Goal: Task Accomplishment & Management: Complete application form

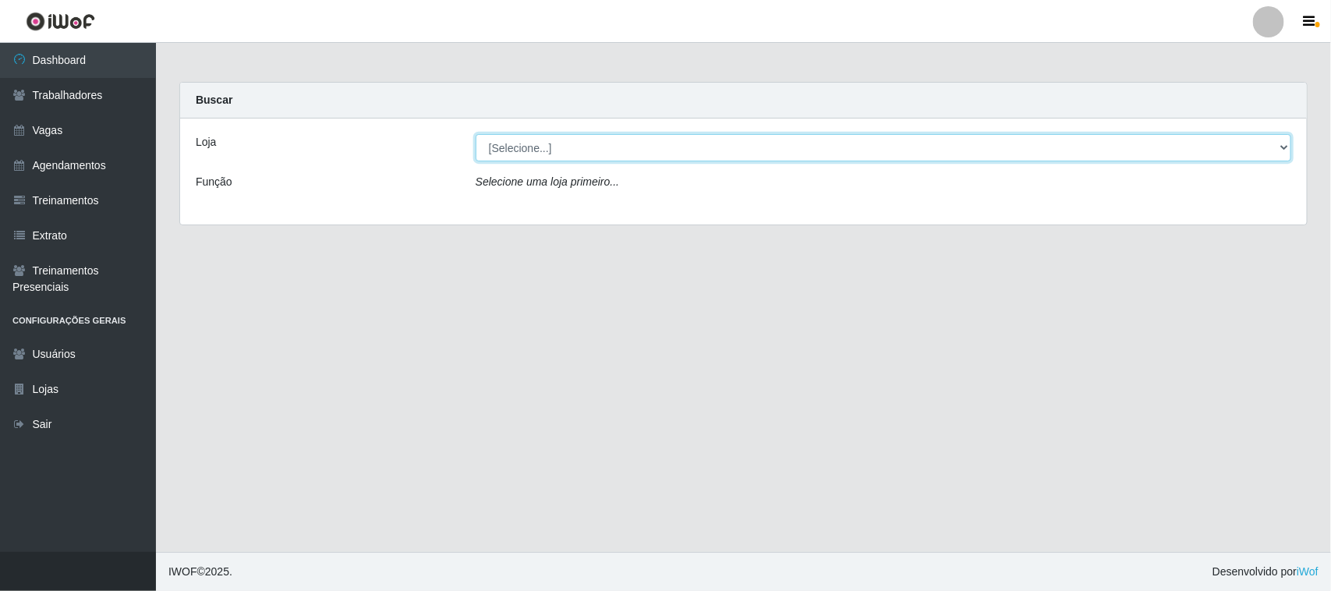
click at [495, 141] on select "[Selecione...] Nordestão - [GEOGRAPHIC_DATA]" at bounding box center [882, 147] width 815 height 27
select select "420"
click at [475, 134] on select "[Selecione...] Nordestão - [GEOGRAPHIC_DATA]" at bounding box center [882, 147] width 815 height 27
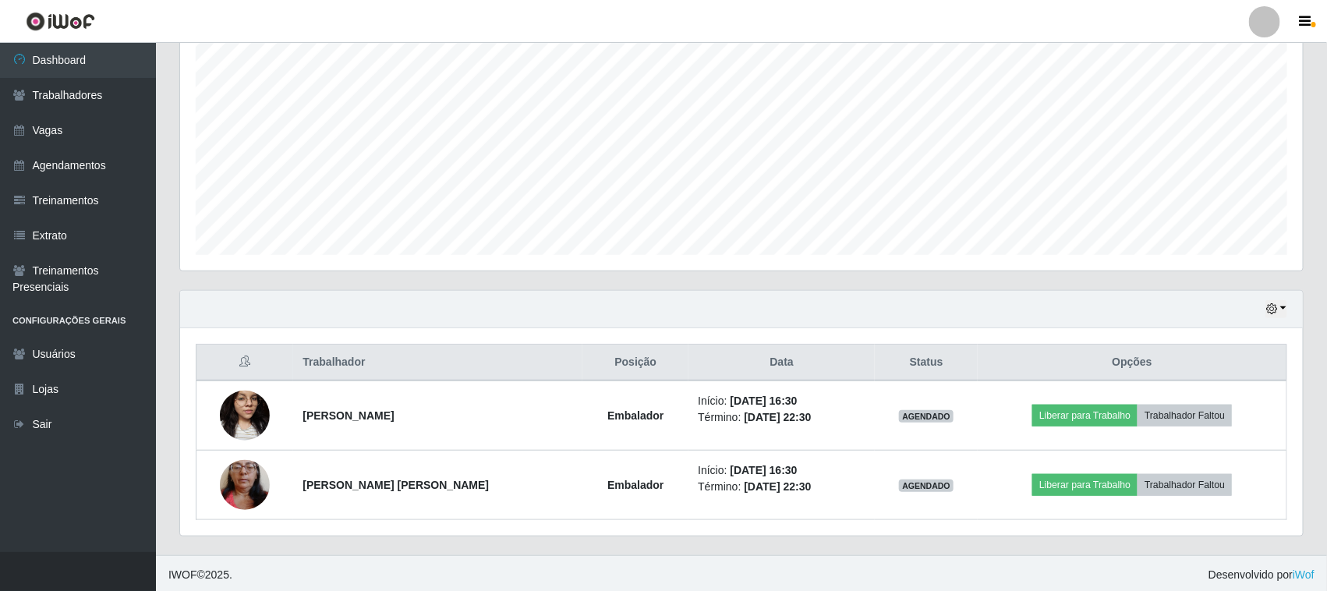
scroll to position [306, 0]
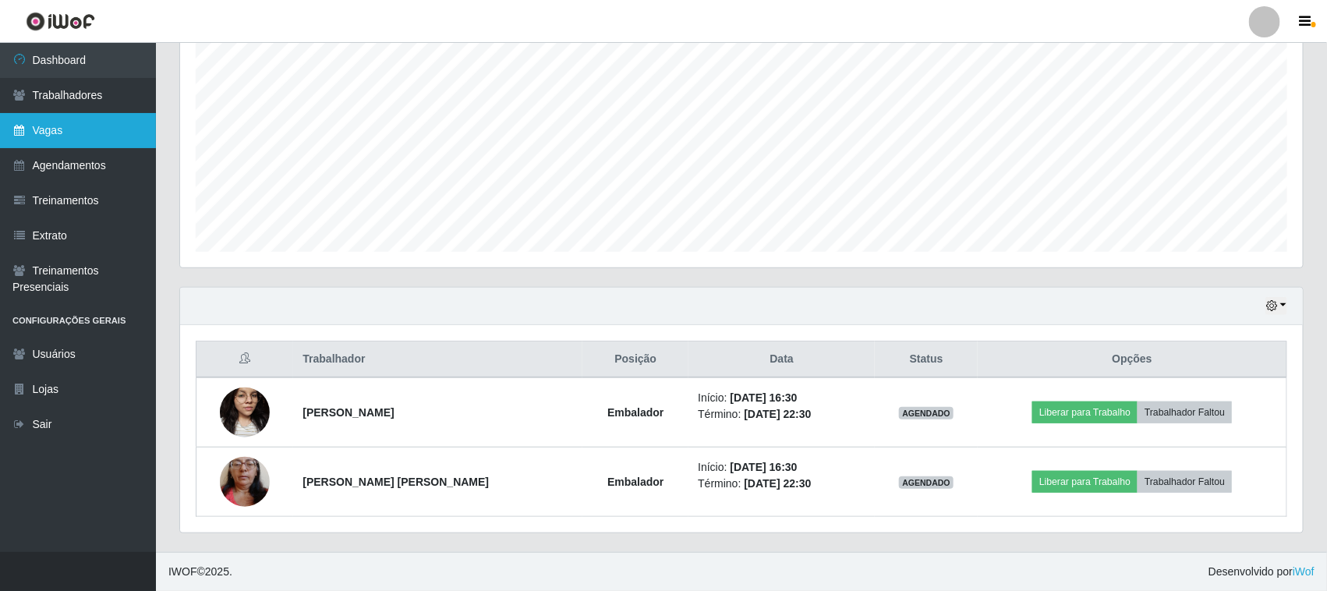
click at [44, 133] on link "Vagas" at bounding box center [78, 130] width 156 height 35
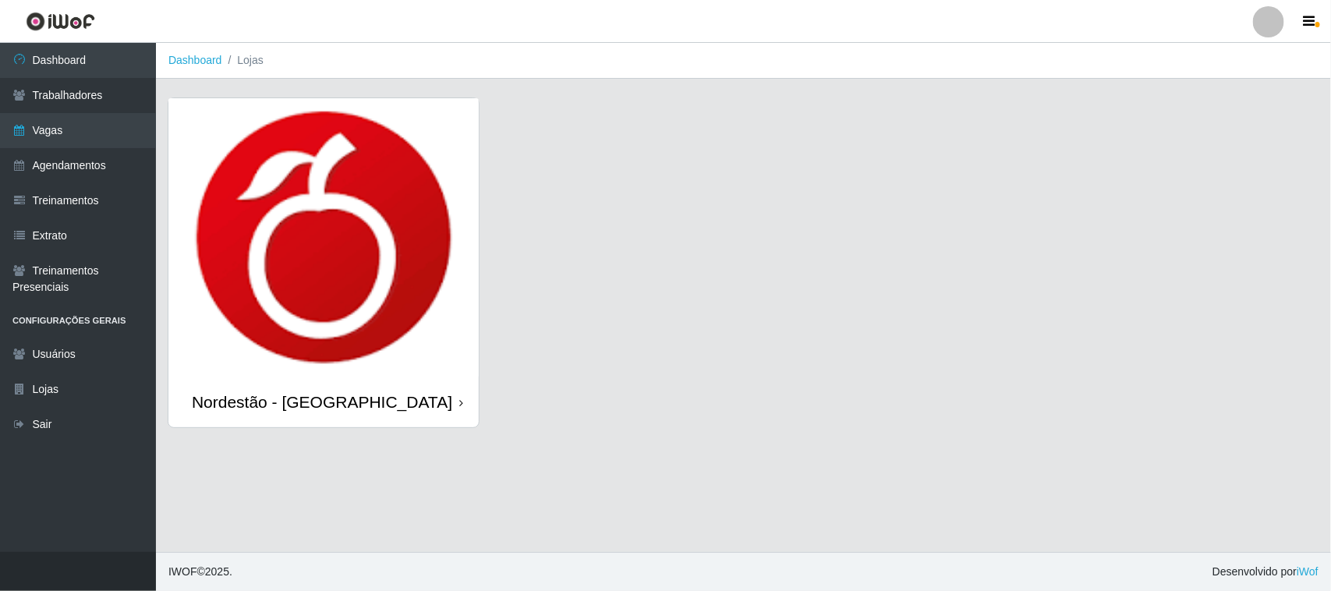
click at [429, 374] on img at bounding box center [323, 237] width 310 height 278
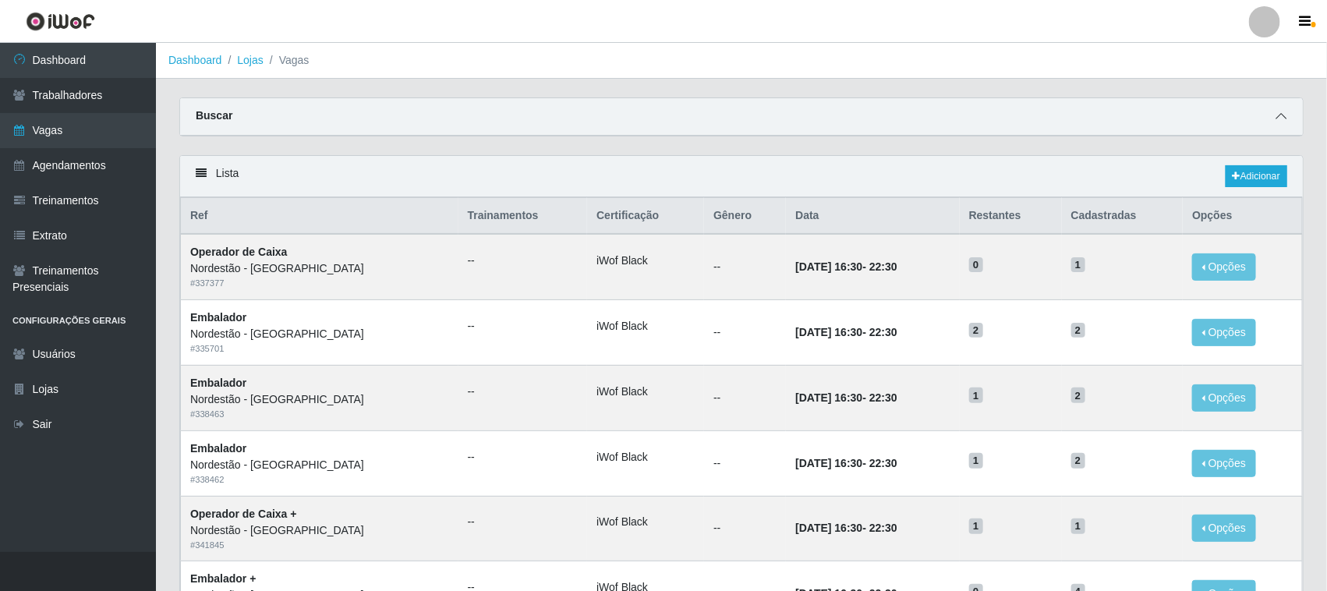
click at [1282, 117] on icon at bounding box center [1280, 116] width 11 height 11
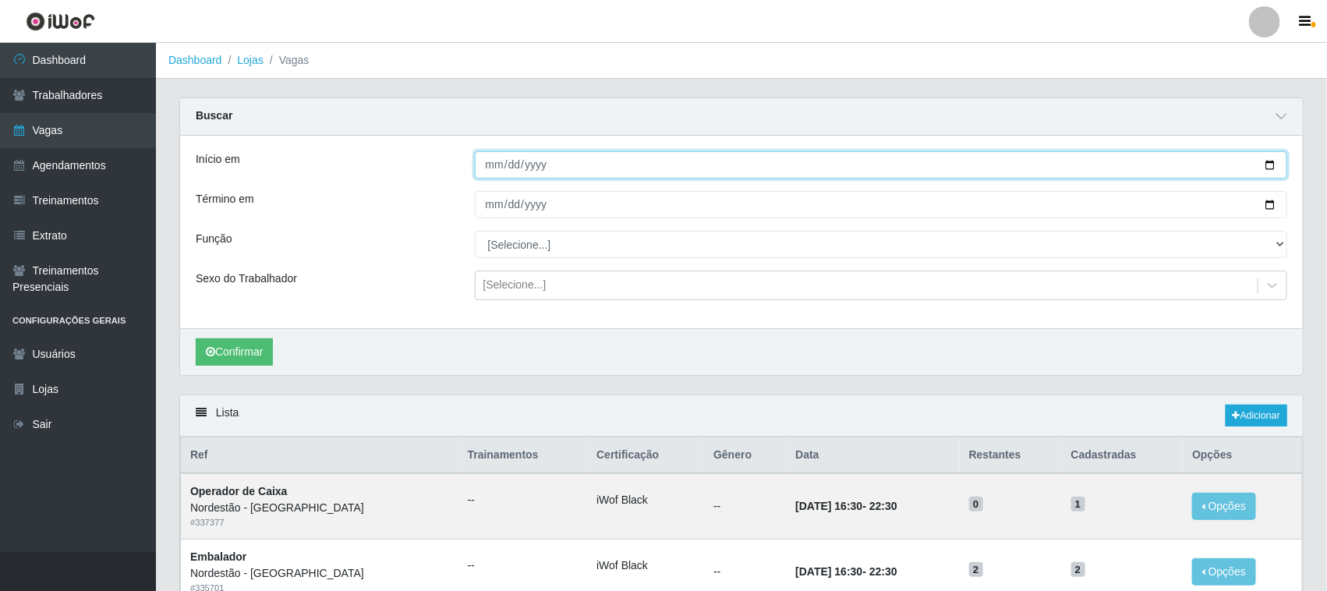
click at [1268, 164] on input "Início em" at bounding box center [881, 164] width 813 height 27
type input "[DATE]"
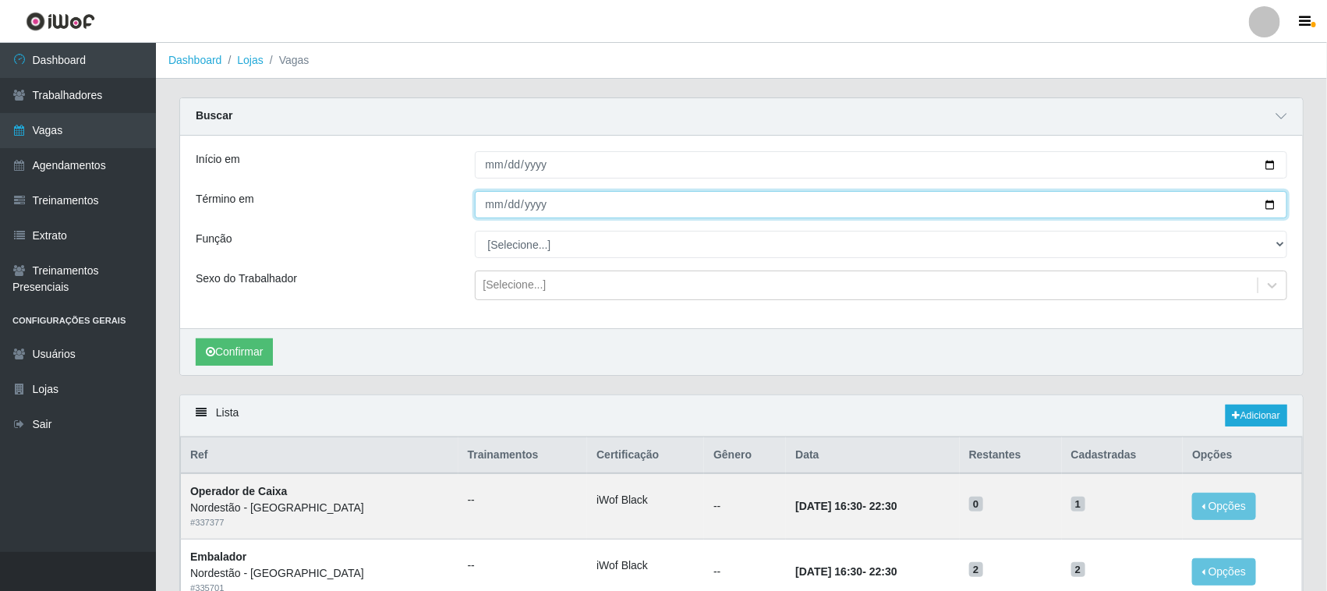
click at [1273, 203] on input "Término em" at bounding box center [881, 204] width 813 height 27
type input "[DATE]"
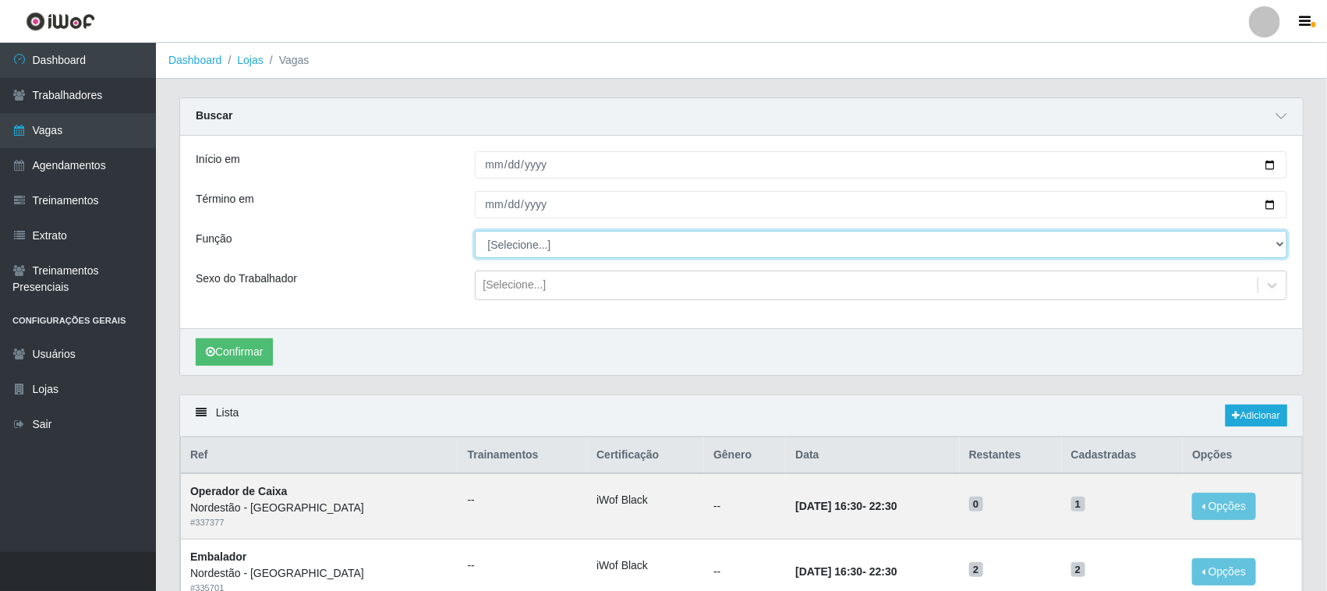
click at [1277, 243] on select "[Selecione...] Balconista de Padaria Balconista de Padaria + Balconista de Pada…" at bounding box center [881, 244] width 813 height 27
click at [475, 231] on select "[Selecione...] Balconista de Padaria Balconista de Padaria + Balconista de Pada…" at bounding box center [881, 244] width 813 height 27
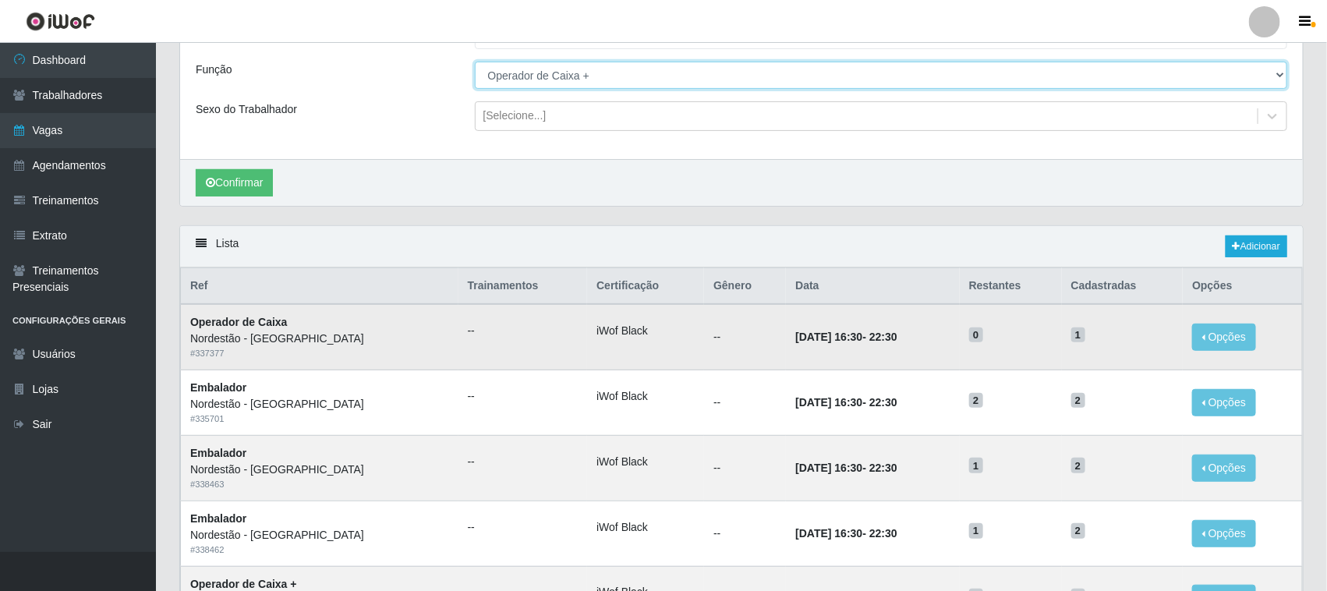
scroll to position [195, 0]
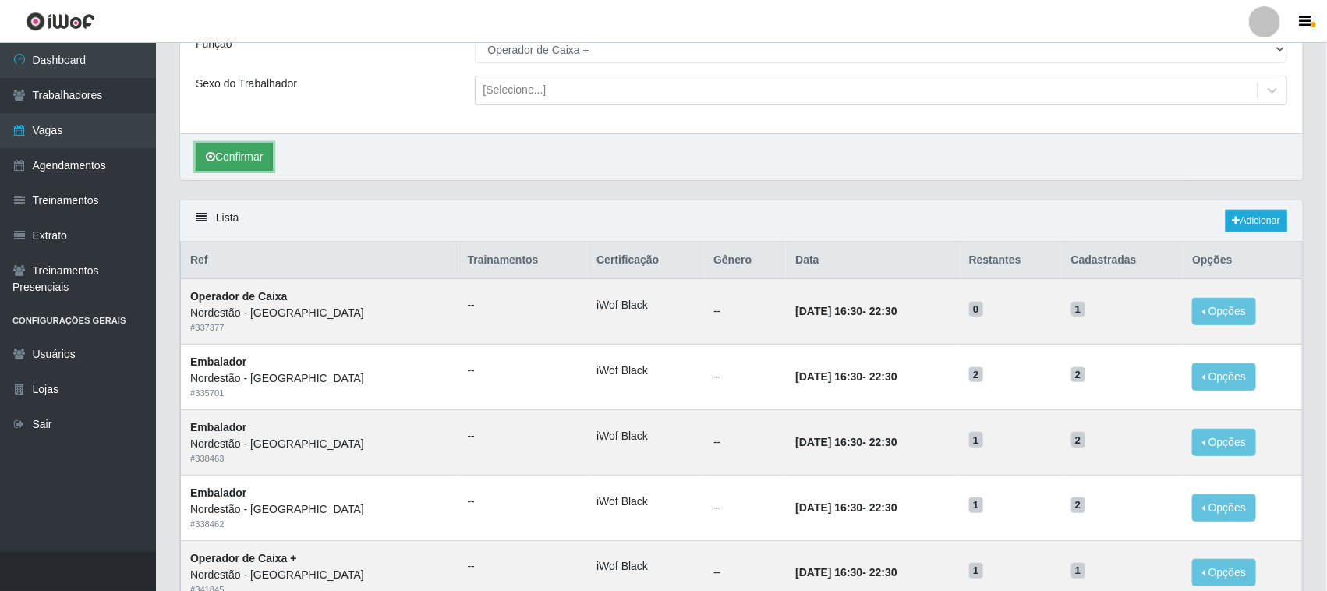
click at [255, 156] on button "Confirmar" at bounding box center [234, 156] width 77 height 27
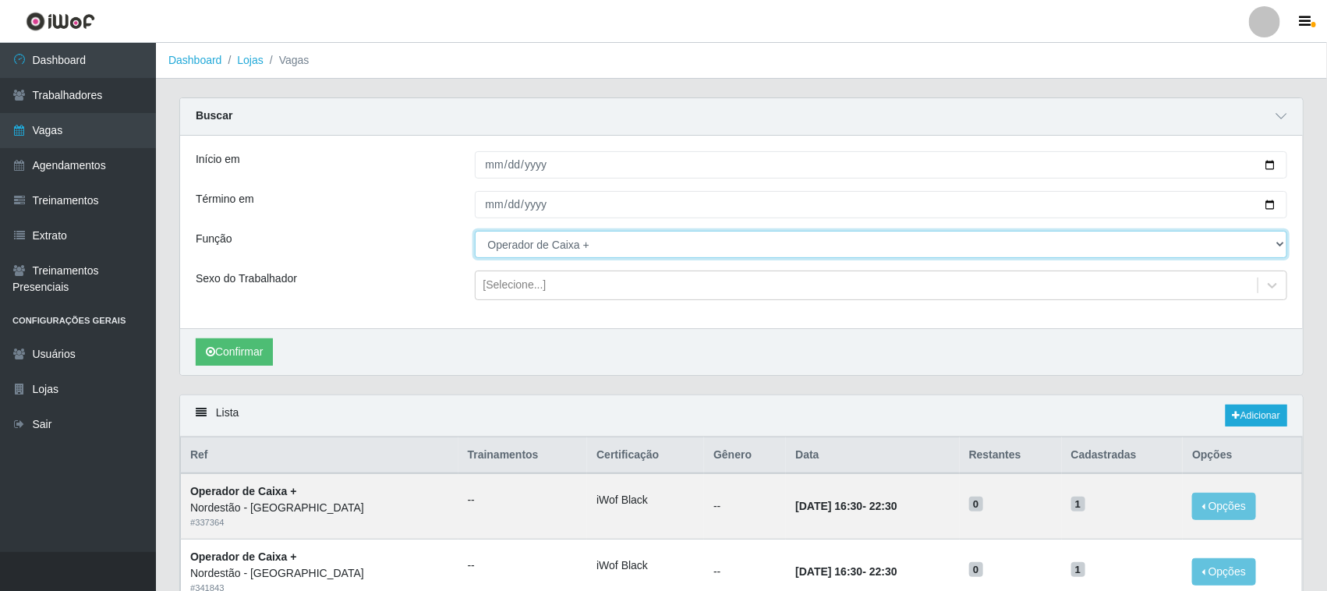
click at [1276, 243] on select "[Selecione...] Balconista de Padaria Balconista de Padaria + Balconista de Pada…" at bounding box center [881, 244] width 813 height 27
select select "70"
click at [475, 231] on select "[Selecione...] Balconista de Padaria Balconista de Padaria + Balconista de Pada…" at bounding box center [881, 244] width 813 height 27
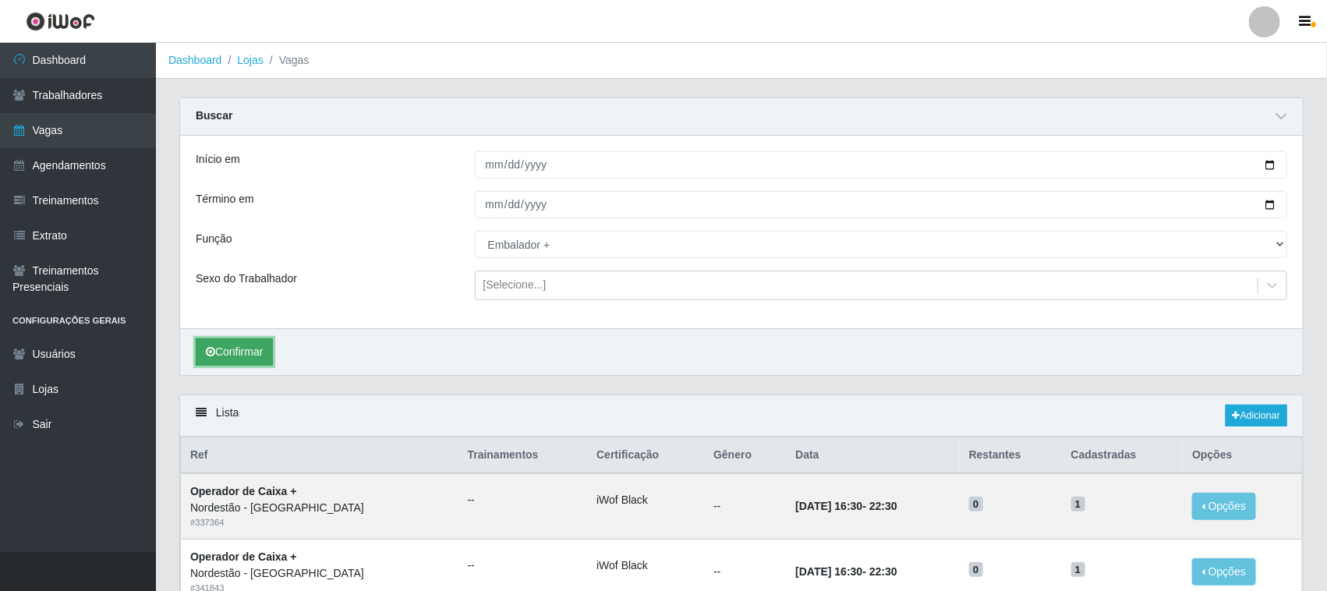
click at [228, 351] on button "Confirmar" at bounding box center [234, 351] width 77 height 27
click at [1265, 165] on input "[DATE]" at bounding box center [881, 164] width 813 height 27
type input "[DATE]"
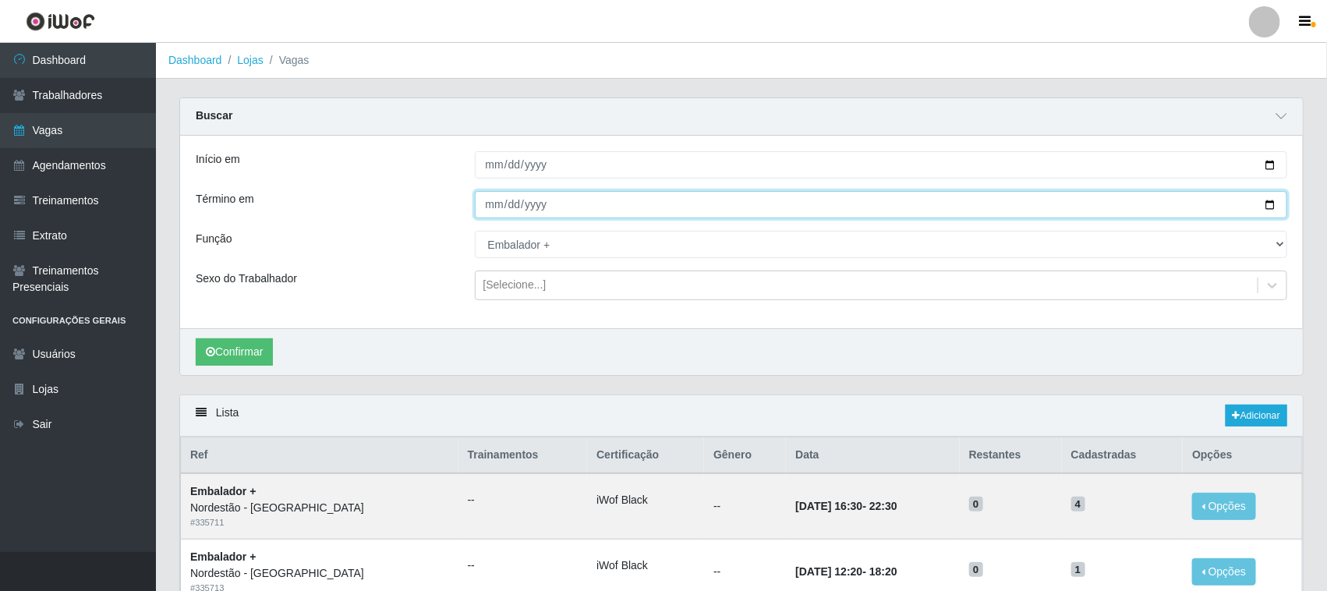
click at [1268, 203] on input "[DATE]" at bounding box center [881, 204] width 813 height 27
type input "[DATE]"
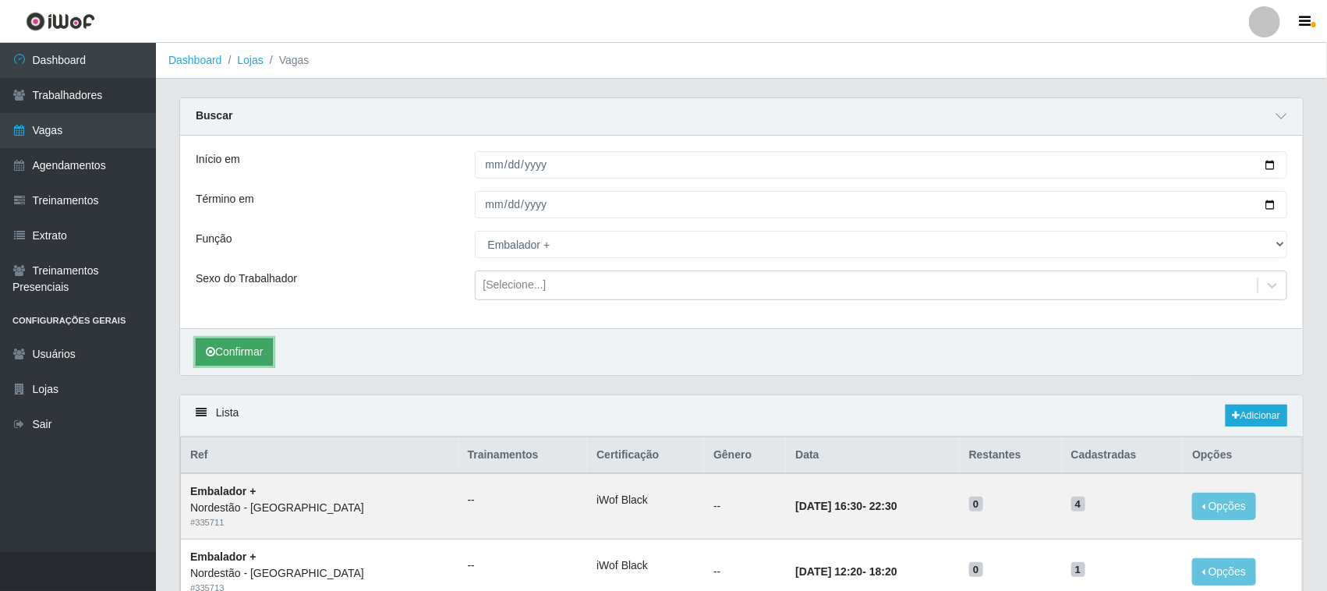
click at [252, 352] on button "Confirmar" at bounding box center [234, 351] width 77 height 27
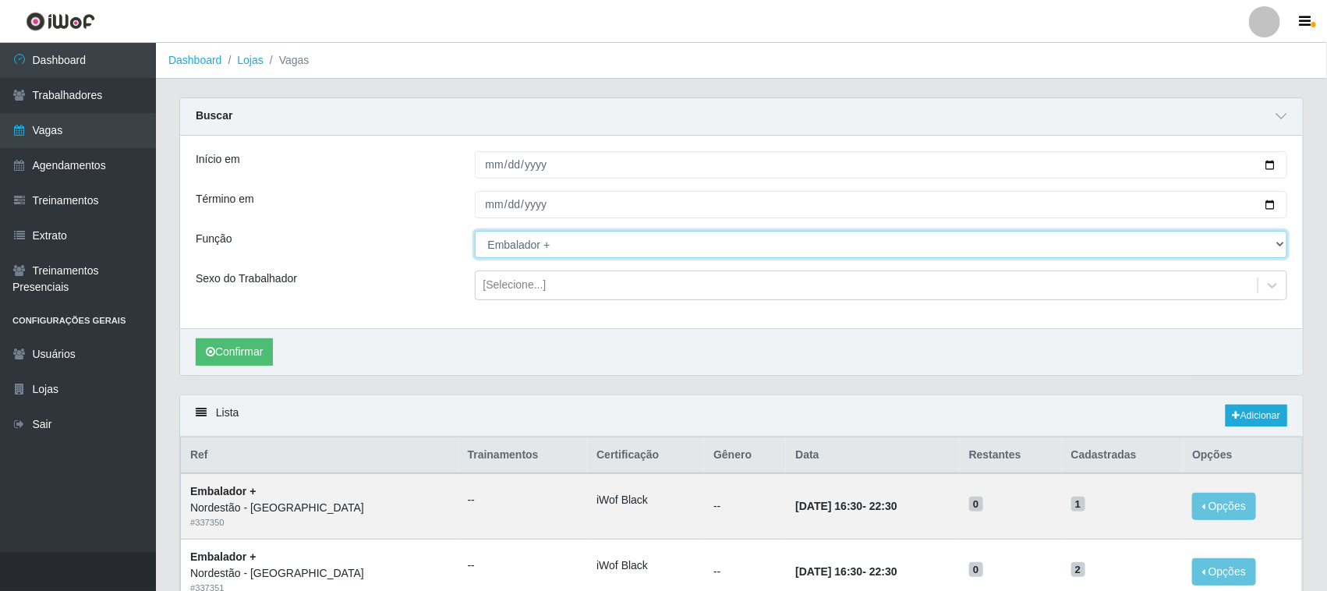
click at [1275, 244] on select "[Selecione...] Balconista de Padaria Balconista de Padaria + Balconista de Pada…" at bounding box center [881, 244] width 813 height 27
select select "72"
click at [475, 231] on select "[Selecione...] Balconista de Padaria Balconista de Padaria + Balconista de Pada…" at bounding box center [881, 244] width 813 height 27
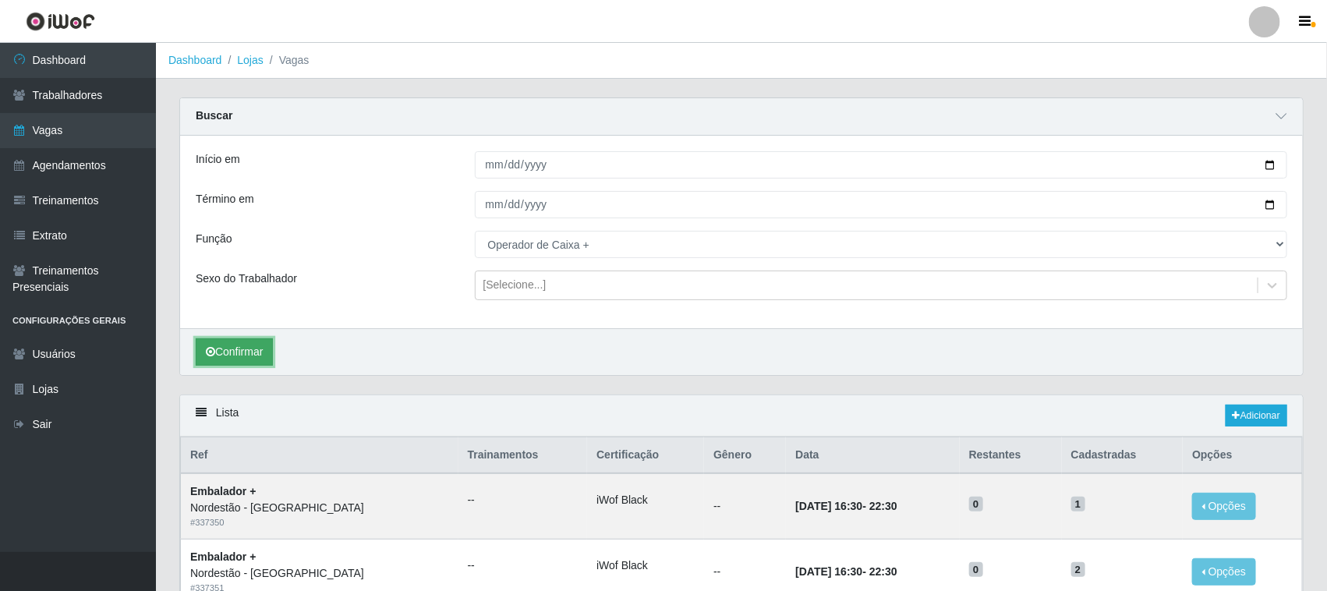
click at [221, 353] on button "Confirmar" at bounding box center [234, 351] width 77 height 27
click at [1268, 161] on input "[DATE]" at bounding box center [881, 164] width 813 height 27
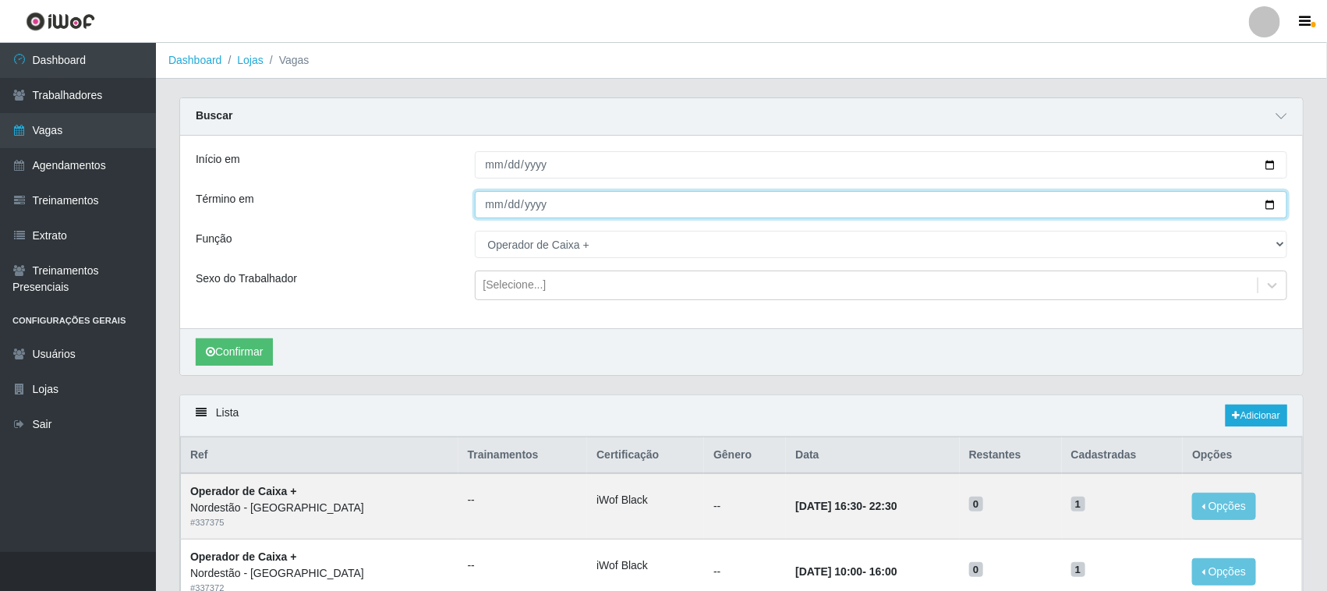
click at [832, 205] on input "[DATE]" at bounding box center [881, 204] width 813 height 27
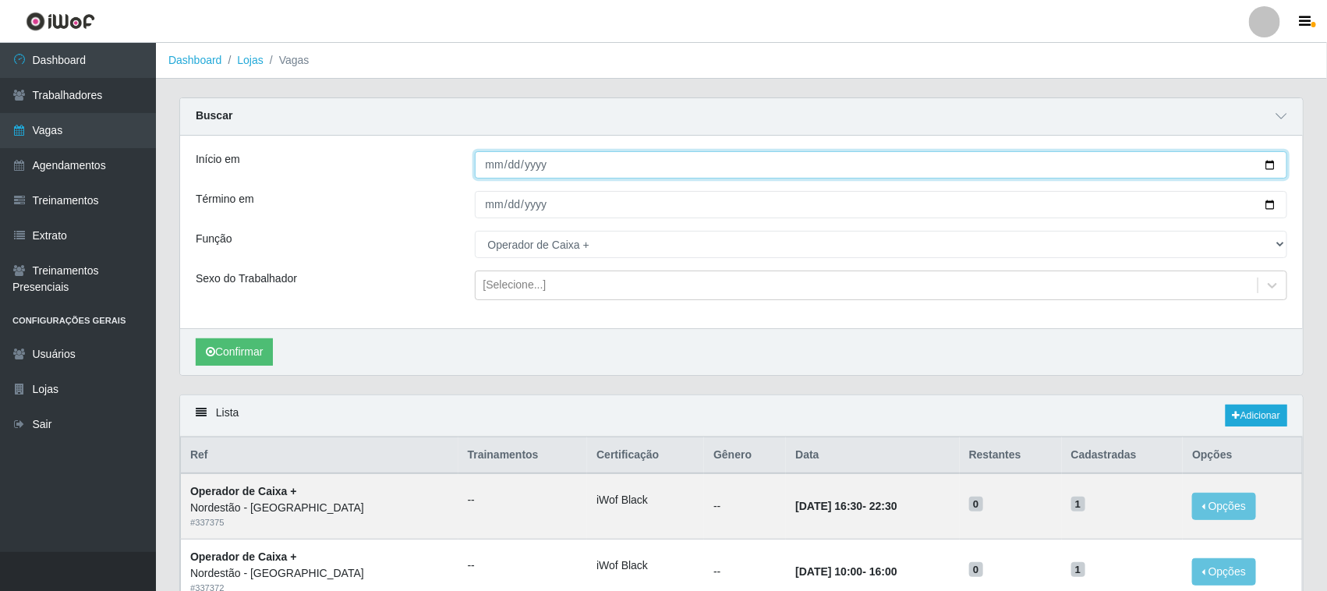
click at [1273, 161] on input "[DATE]" at bounding box center [881, 164] width 813 height 27
click at [1268, 164] on input "[DATE]" at bounding box center [881, 164] width 813 height 27
type input "[DATE]"
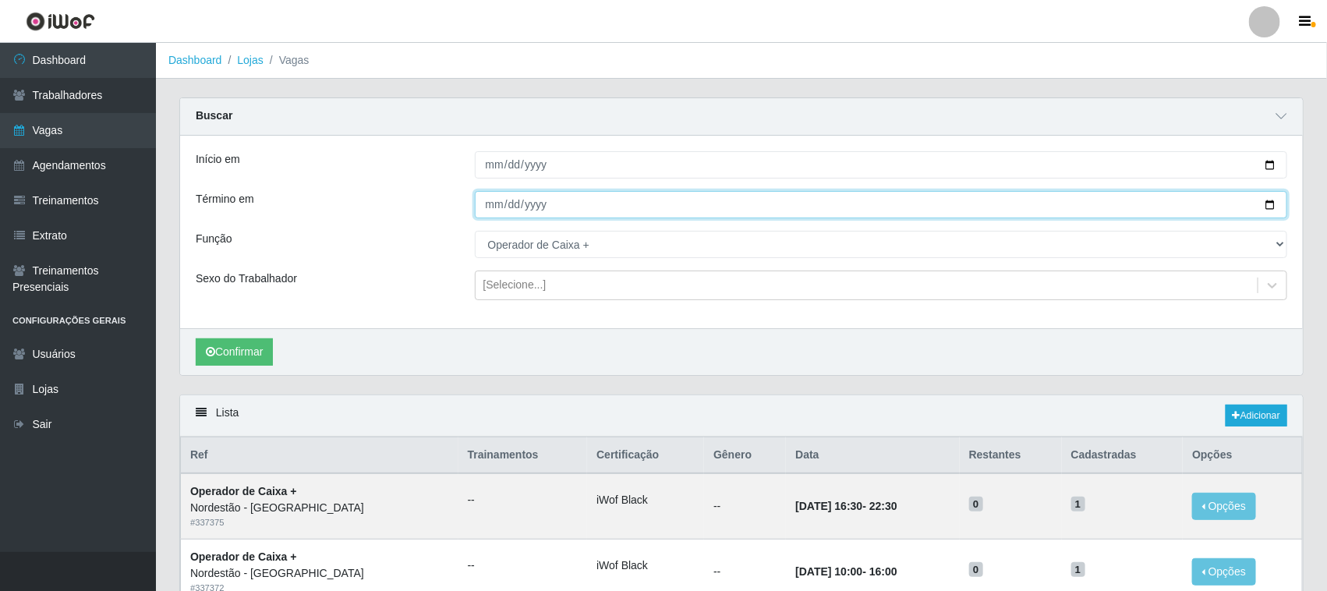
click at [1271, 201] on input "[DATE]" at bounding box center [881, 204] width 813 height 27
type input "[DATE]"
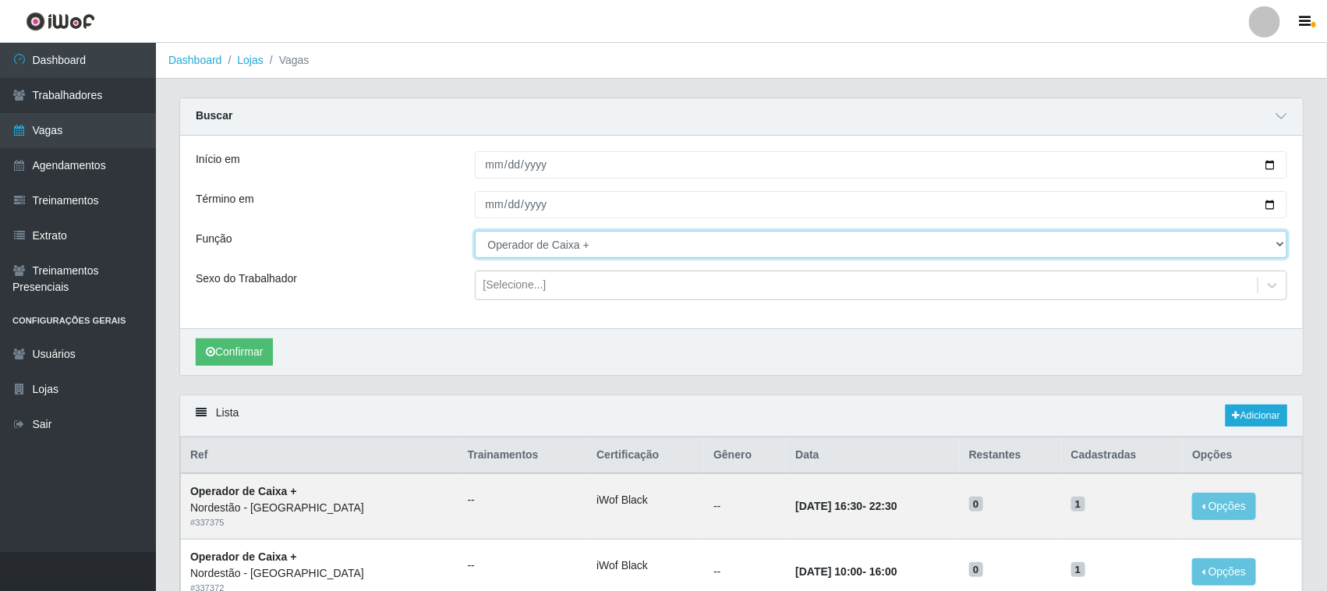
click at [1279, 244] on select "[Selecione...] Balconista de Padaria Balconista de Padaria + Balconista de Pada…" at bounding box center [881, 244] width 813 height 27
select select "22"
click at [475, 231] on select "[Selecione...] Balconista de Padaria Balconista de Padaria + Balconista de Pada…" at bounding box center [881, 244] width 813 height 27
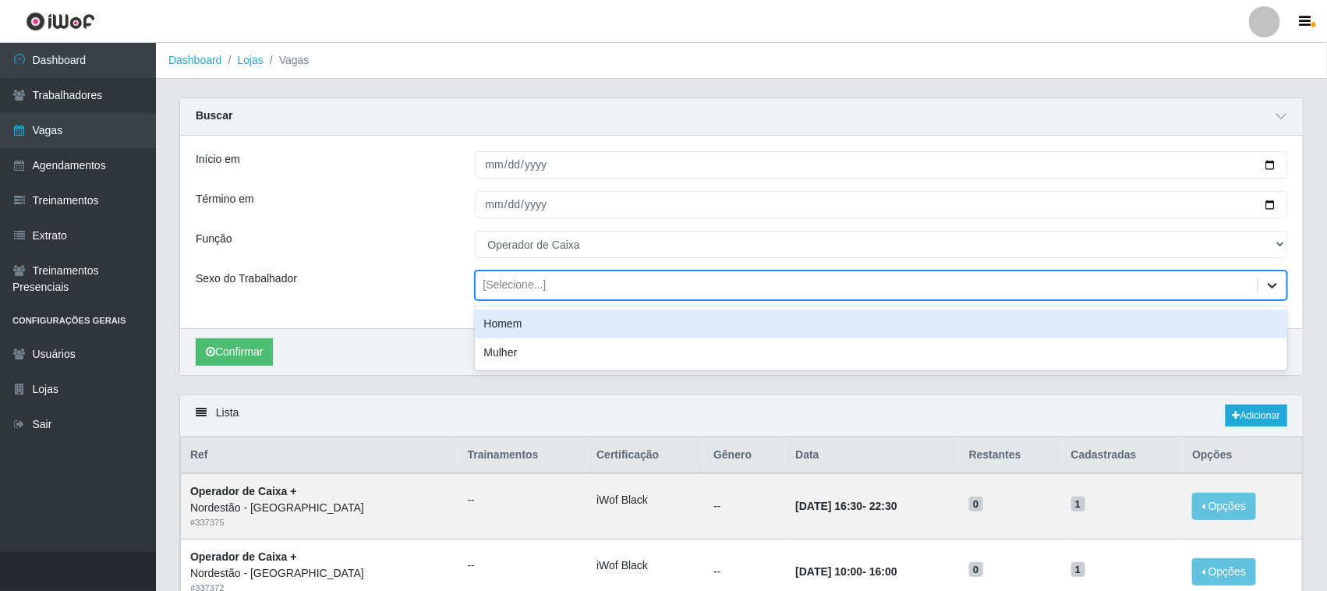
click at [1269, 288] on icon at bounding box center [1272, 285] width 16 height 16
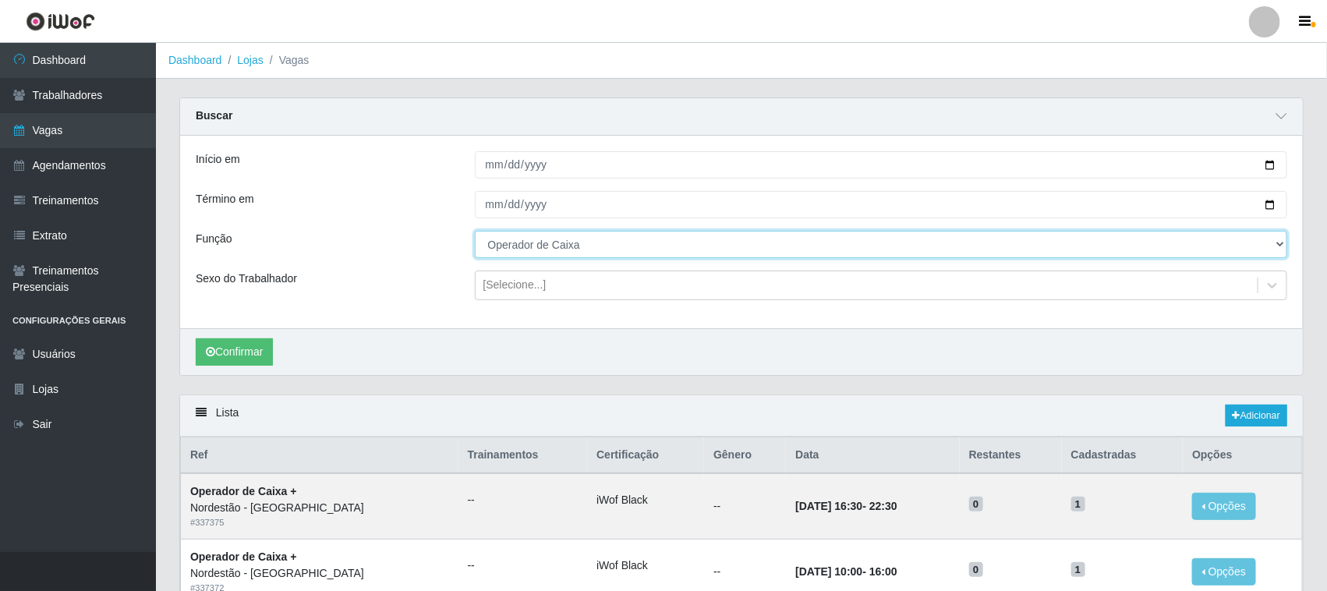
click at [1208, 255] on select "[Selecione...] Balconista de Padaria Balconista de Padaria + Balconista de Pada…" at bounding box center [881, 244] width 813 height 27
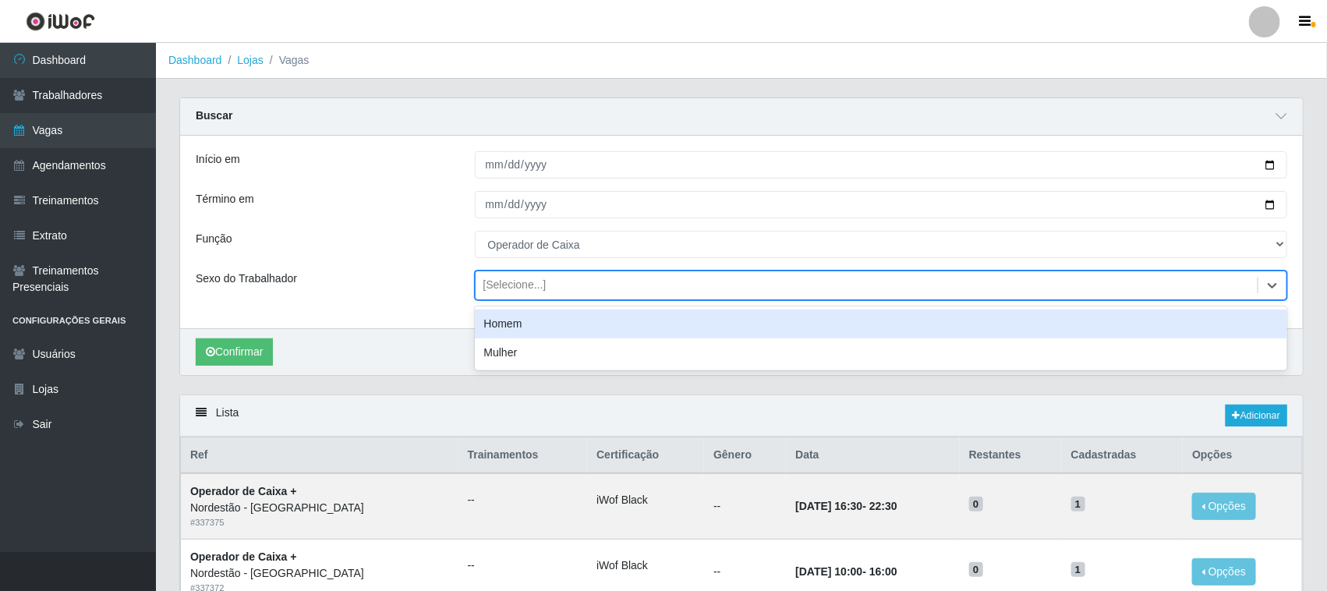
click at [583, 279] on div "[Selecione...]" at bounding box center [866, 286] width 783 height 26
